Goal: Information Seeking & Learning: Learn about a topic

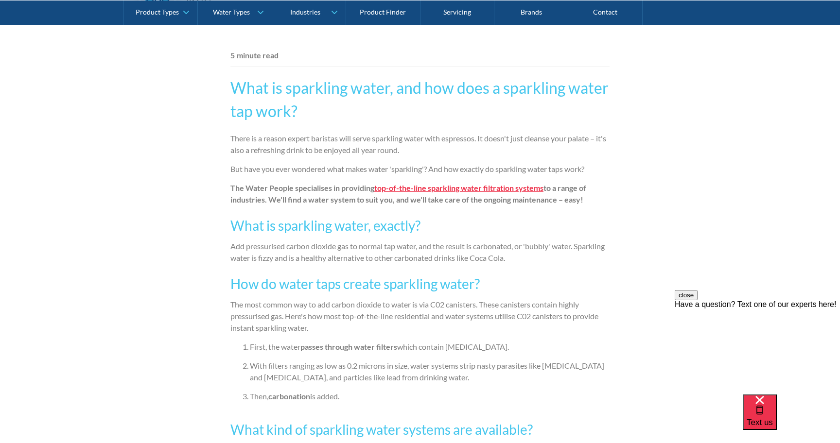
click at [417, 192] on strong "top-of-the-line sparkling water filtration systems" at bounding box center [458, 187] width 169 height 9
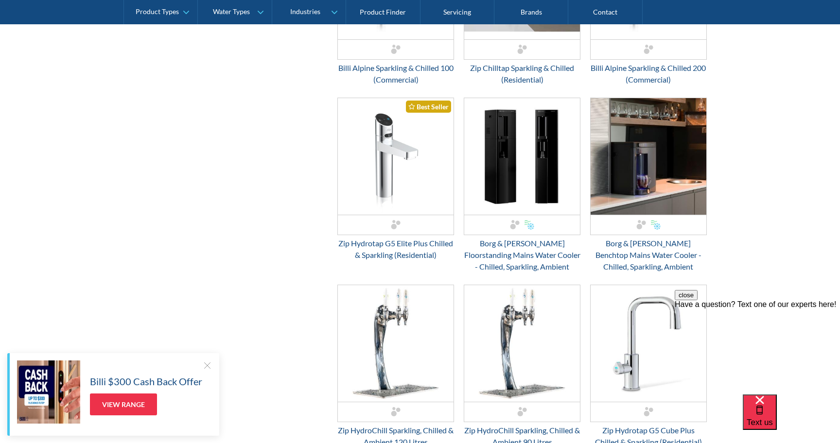
scroll to position [560, 0]
click at [413, 250] on div "Zip Hydrotap G5 Elite Plus Chilled & Sparkling (Residential)" at bounding box center [395, 248] width 117 height 23
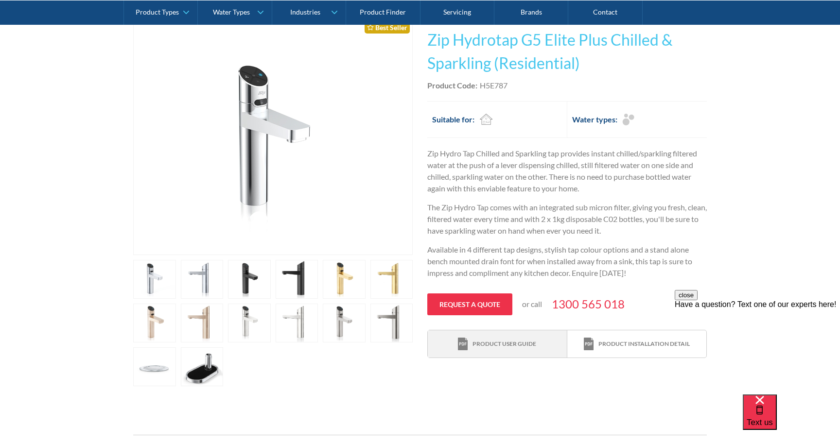
click at [514, 349] on div "Product user guide" at bounding box center [497, 344] width 78 height 13
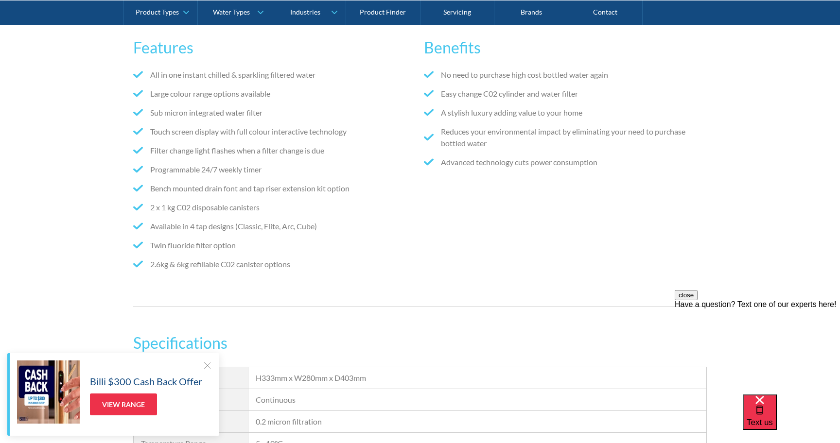
scroll to position [629, 0]
